Goal: Task Accomplishment & Management: Book appointment/travel/reservation

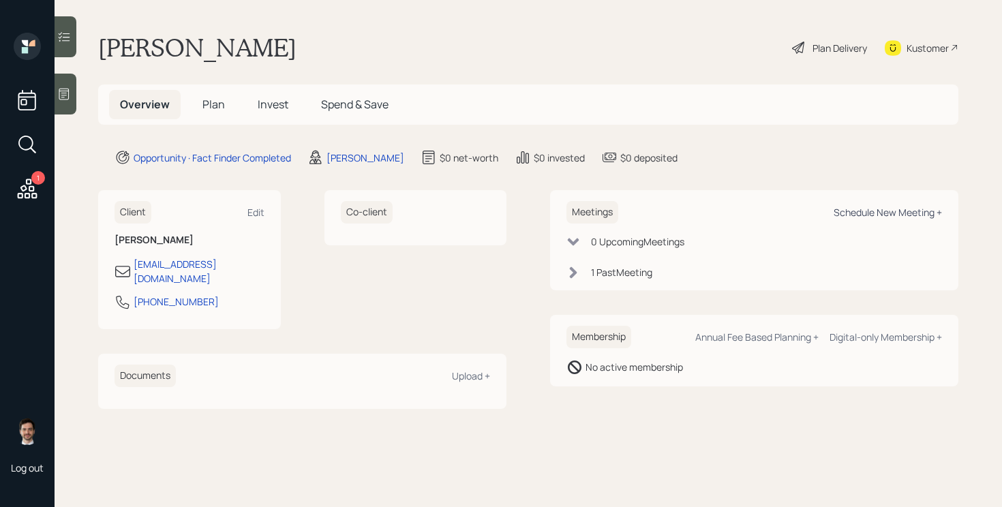
click at [890, 210] on div "Schedule New Meeting +" at bounding box center [887, 212] width 108 height 13
select select "ef6b64e1-8f62-4a74-b865-a7df4b35b836"
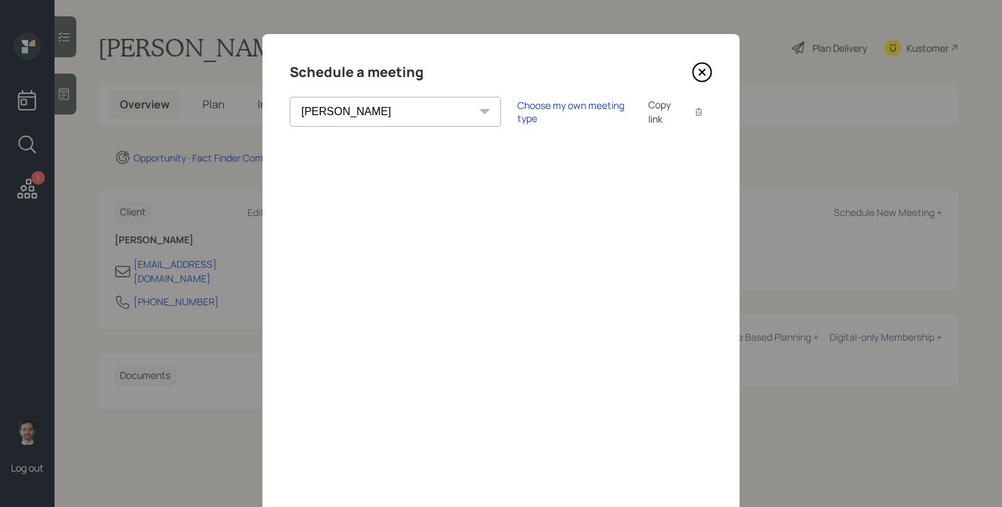
click at [707, 75] on icon at bounding box center [702, 72] width 20 height 20
